Goal: Information Seeking & Learning: Find specific fact

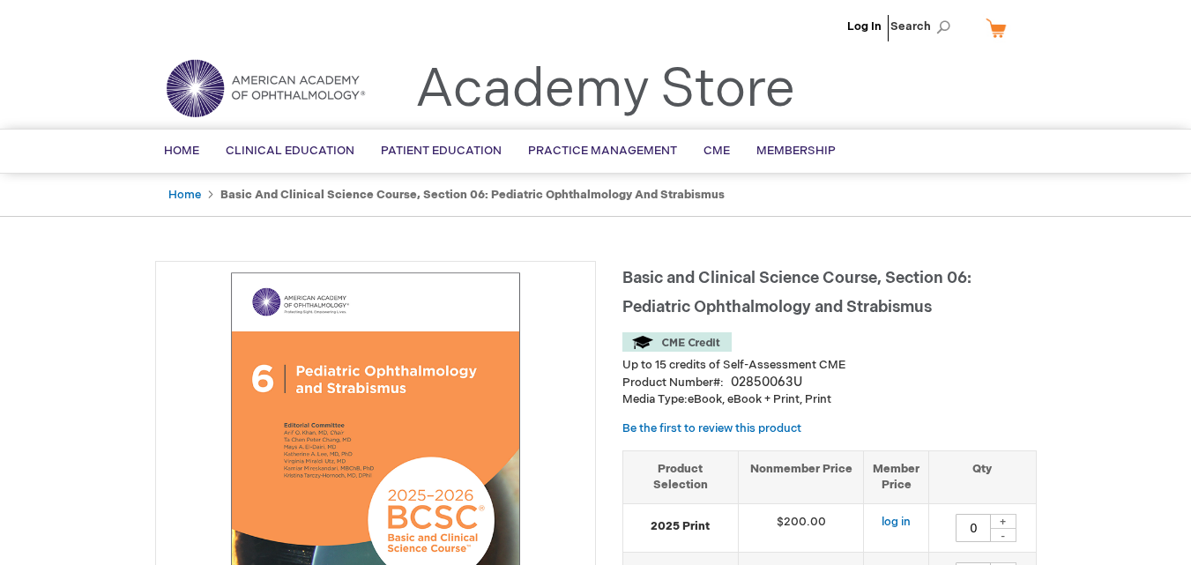
type input "0"
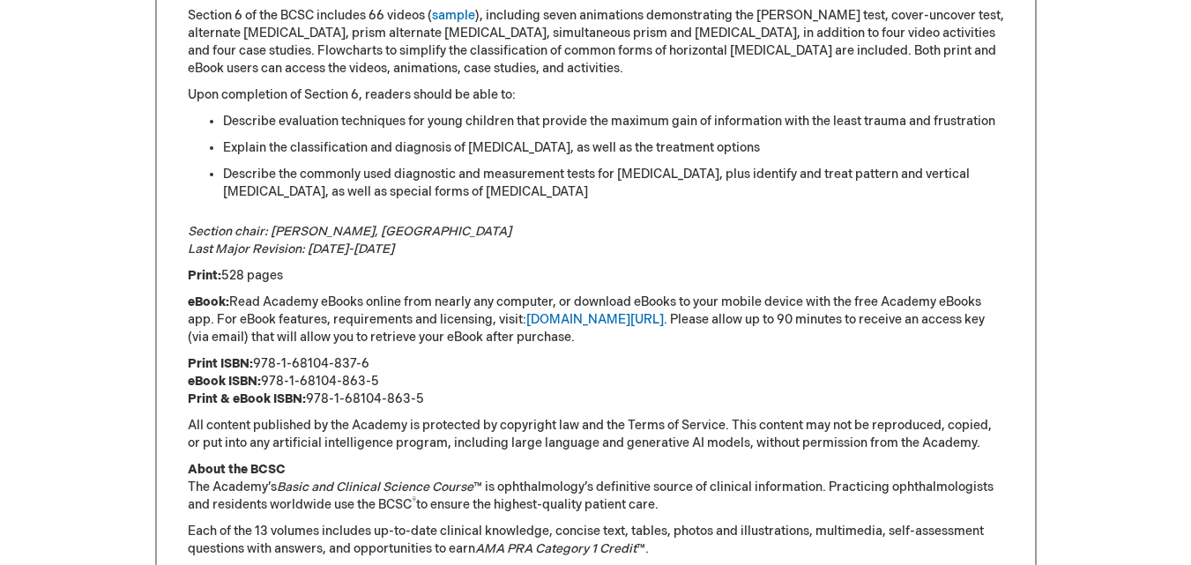
scroll to position [1059, 0]
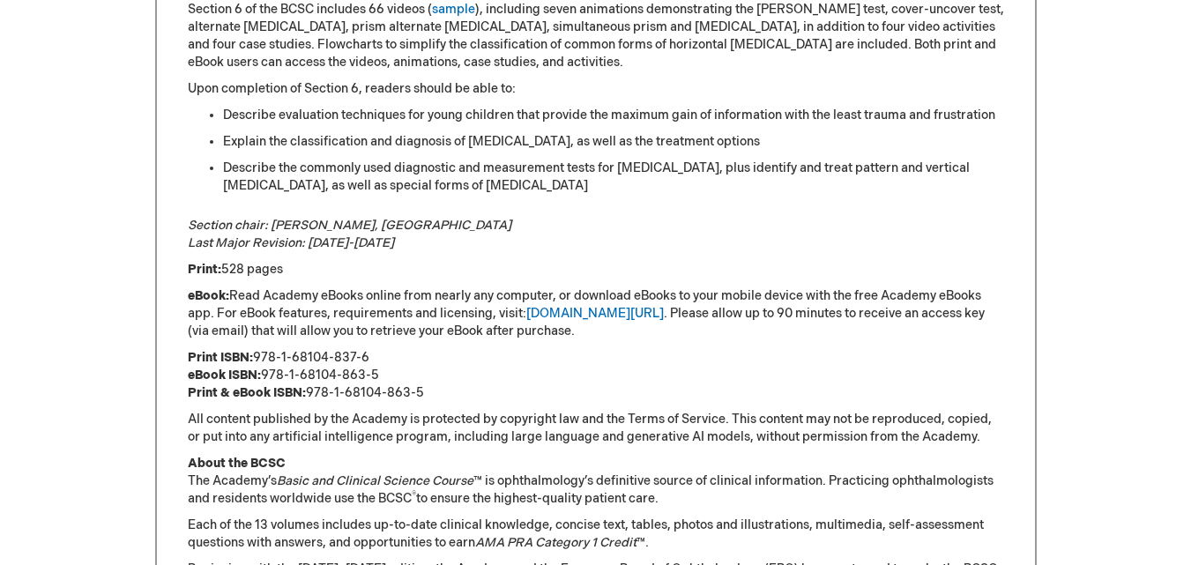
drag, startPoint x: 381, startPoint y: 375, endPoint x: 264, endPoint y: 377, distance: 117.2
click at [264, 377] on p "Print ISBN: 978-1-68104-837-6 eBook ISBN: 978-1-68104-863-5 Print & eBook ISBN:…" at bounding box center [596, 375] width 816 height 53
copy p "978-1-68104-863-5"
click at [302, 373] on p "Print ISBN: 978-1-68104-837-6 eBook ISBN: 978-1-68104-863-5 Print & eBook ISBN:…" at bounding box center [596, 375] width 816 height 53
drag, startPoint x: 255, startPoint y: 355, endPoint x: 376, endPoint y: 351, distance: 121.7
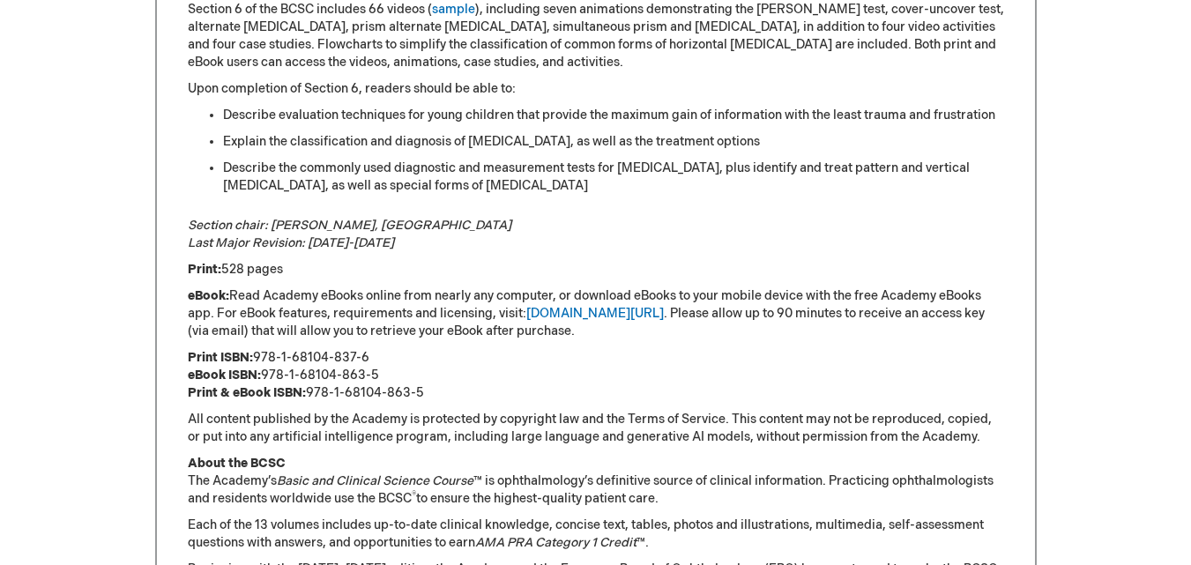
click at [376, 351] on p "Print ISBN: 978-1-68104-837-6 eBook ISBN: 978-1-68104-863-5 Print & eBook ISBN:…" at bounding box center [596, 375] width 816 height 53
copy p "978-1-68104-837-6"
